Goal: Task Accomplishment & Management: Manage account settings

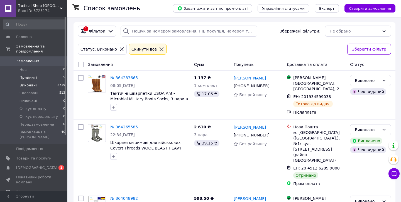
click at [30, 75] on li "Прийняті 5" at bounding box center [34, 78] width 68 height 8
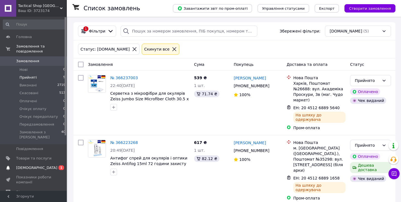
click at [28, 166] on span "[DEMOGRAPHIC_DATA]" at bounding box center [36, 168] width 41 height 5
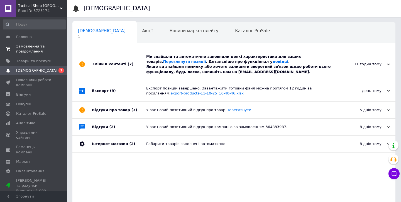
click at [38, 49] on span "Замовлення та повідомлення" at bounding box center [33, 49] width 35 height 10
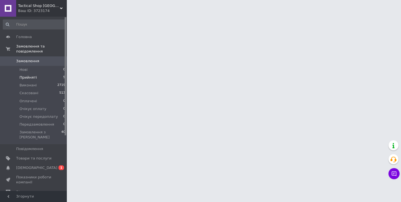
click at [27, 79] on span "Прийняті" at bounding box center [27, 77] width 17 height 5
